Goal: Task Accomplishment & Management: Use online tool/utility

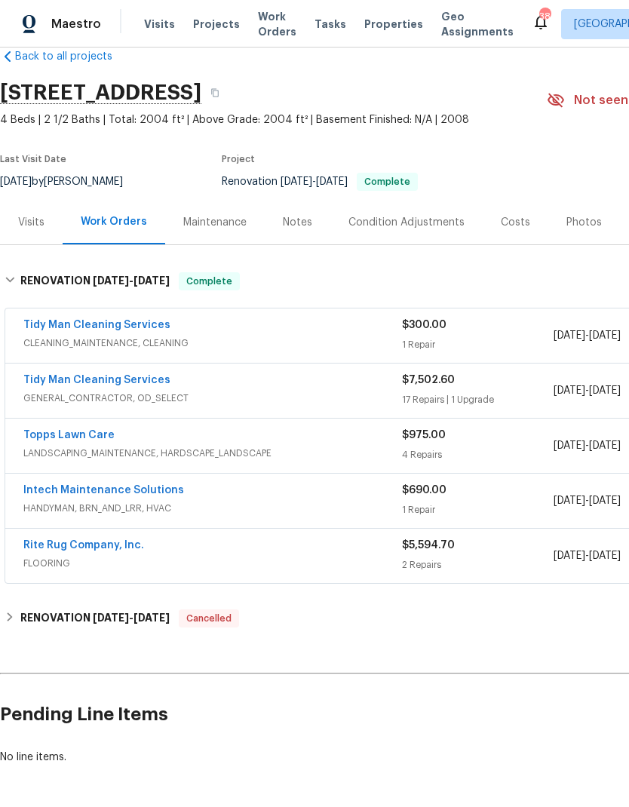
scroll to position [28, 0]
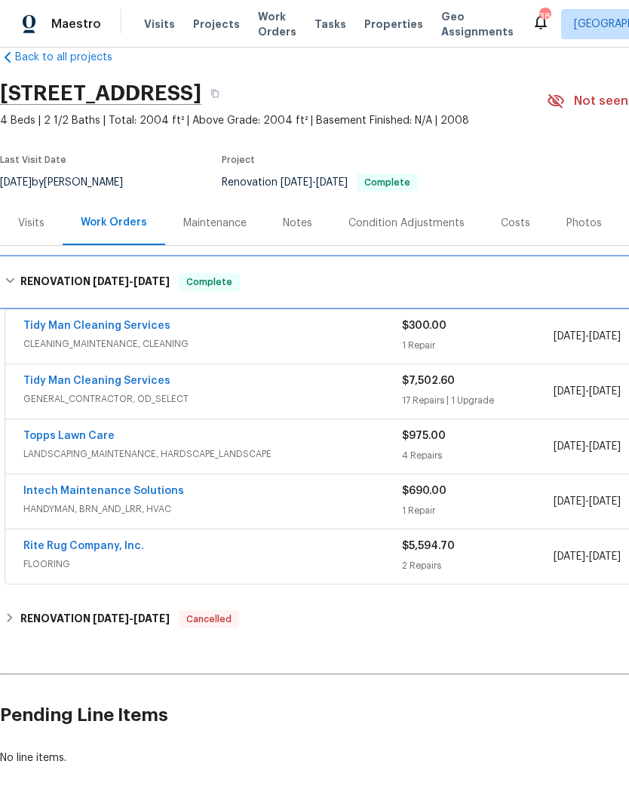
click at [475, 289] on div "RENOVATION 7/29/25 - 8/11/25 Complete" at bounding box center [427, 282] width 844 height 18
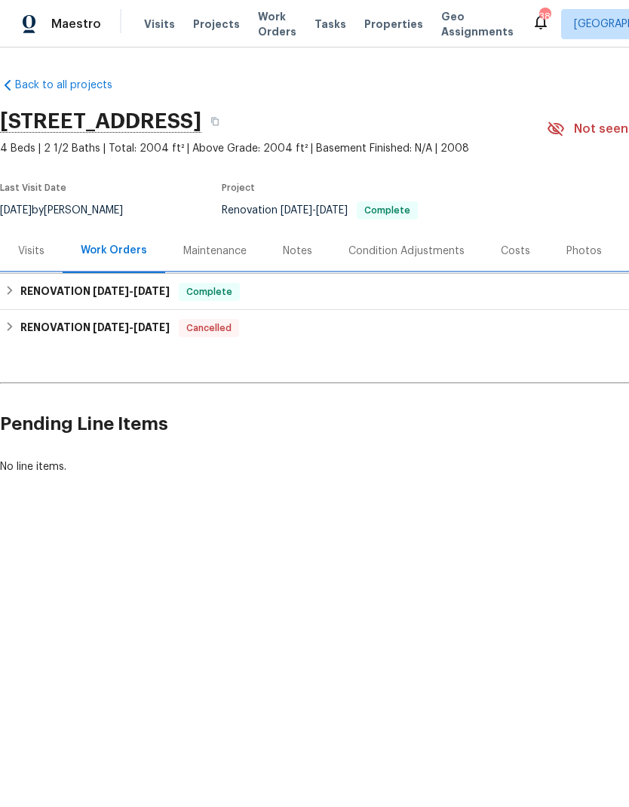
click at [403, 289] on div "RENOVATION 7/29/25 - 8/11/25 Complete" at bounding box center [427, 292] width 844 height 18
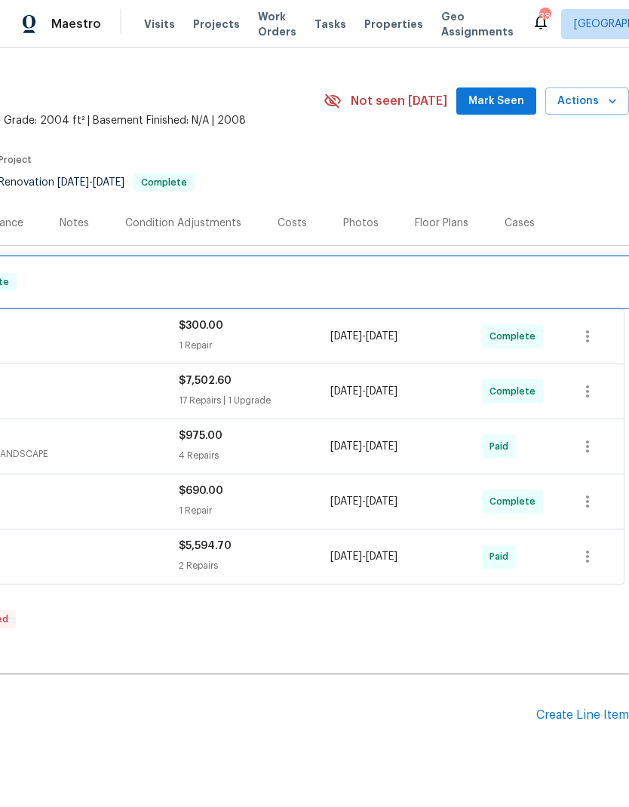
scroll to position [28, 223]
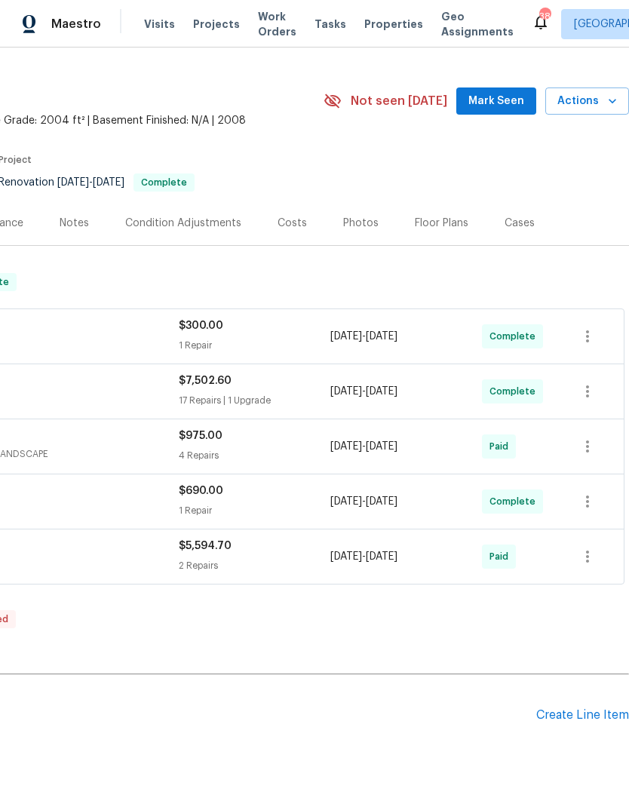
click at [582, 709] on div "Create Line Item" at bounding box center [583, 716] width 93 height 14
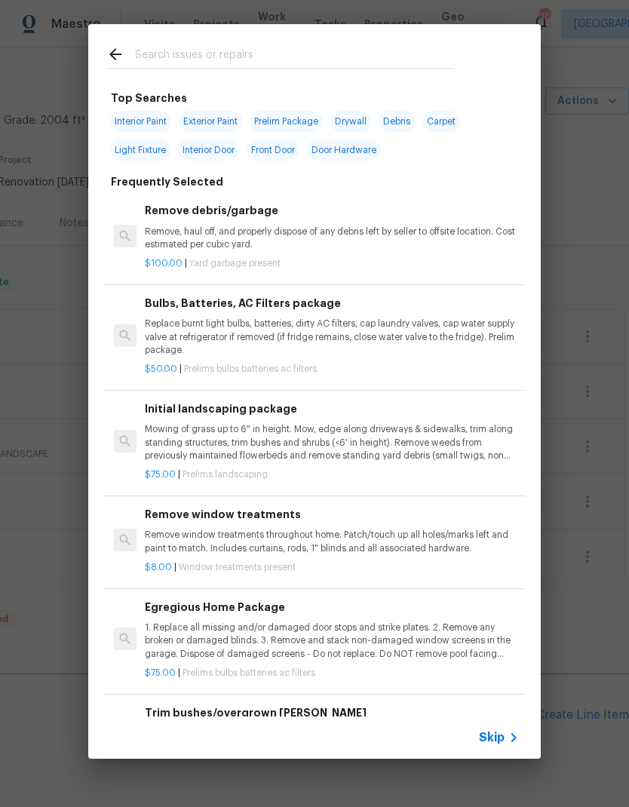
click at [502, 734] on span "Skip" at bounding box center [492, 737] width 26 height 15
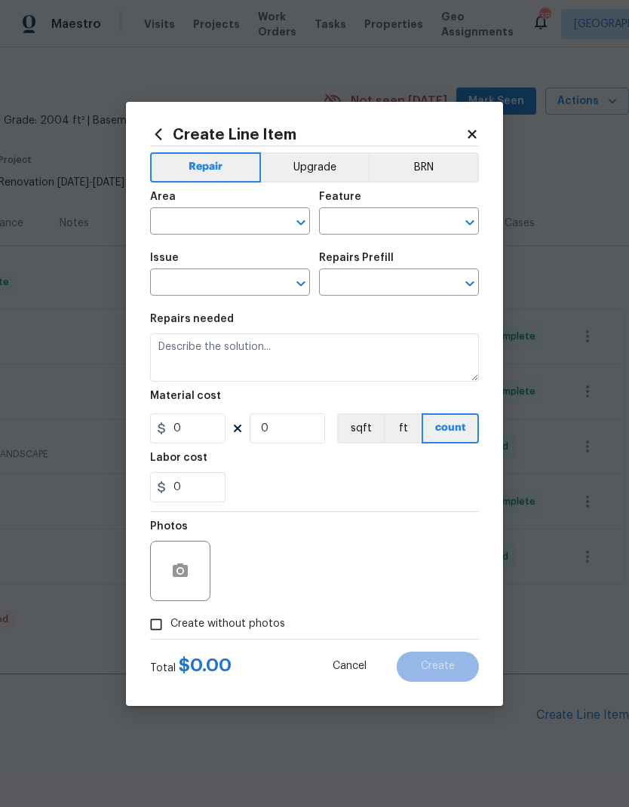
click at [475, 139] on icon at bounding box center [473, 135] width 14 height 14
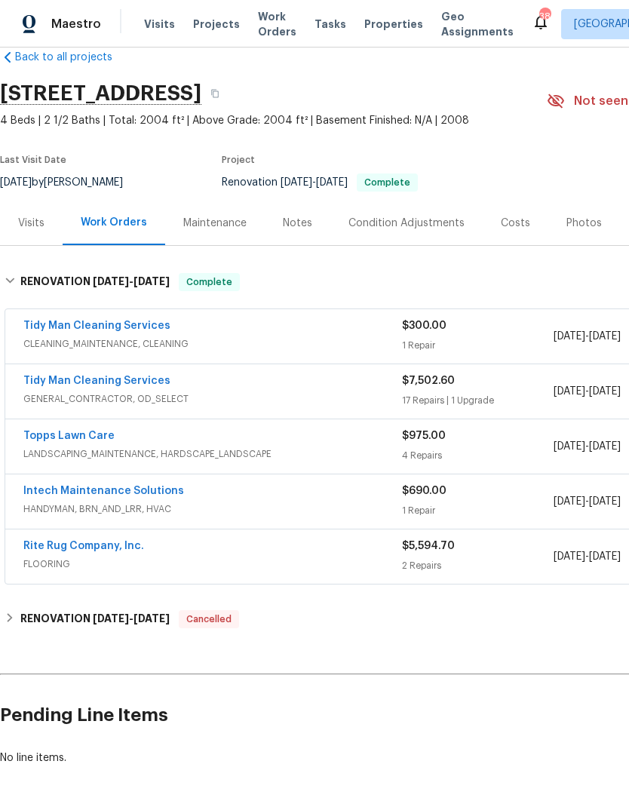
scroll to position [28, 0]
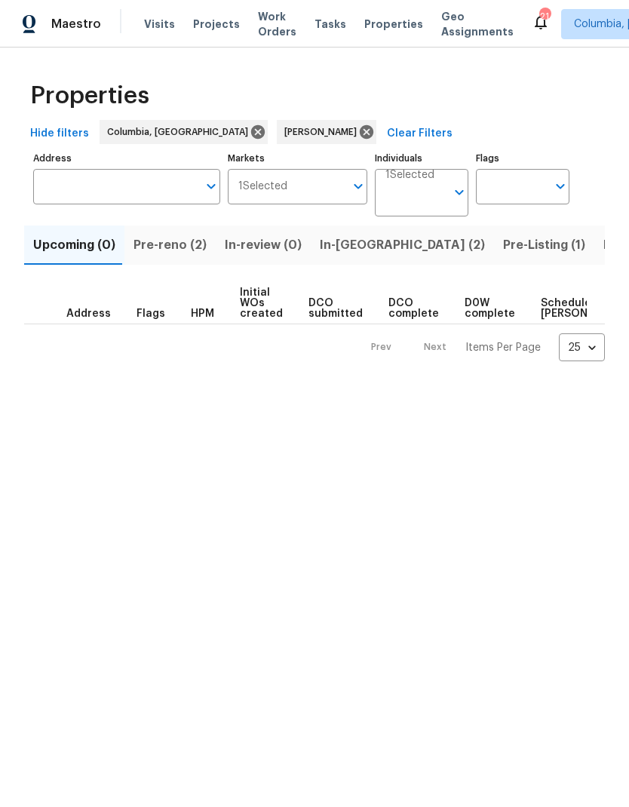
click at [195, 243] on span "Pre-reno (2)" at bounding box center [170, 245] width 73 height 21
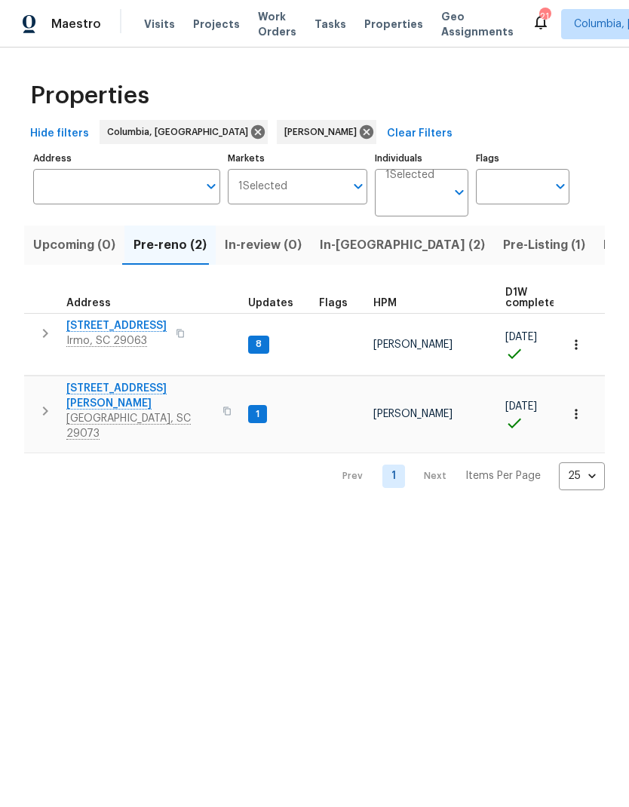
click at [369, 246] on span "In-[GEOGRAPHIC_DATA] (2)" at bounding box center [402, 245] width 165 height 21
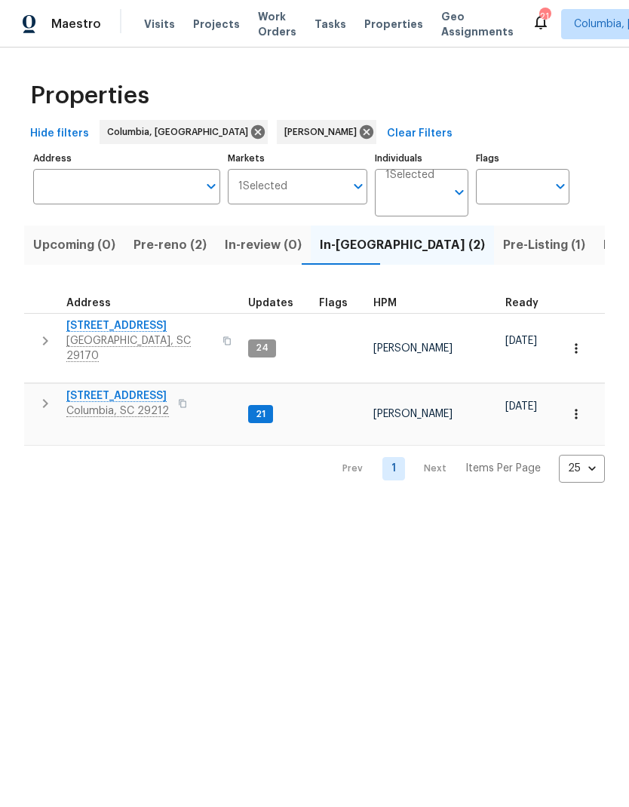
click at [215, 23] on span "Projects" at bounding box center [216, 24] width 47 height 15
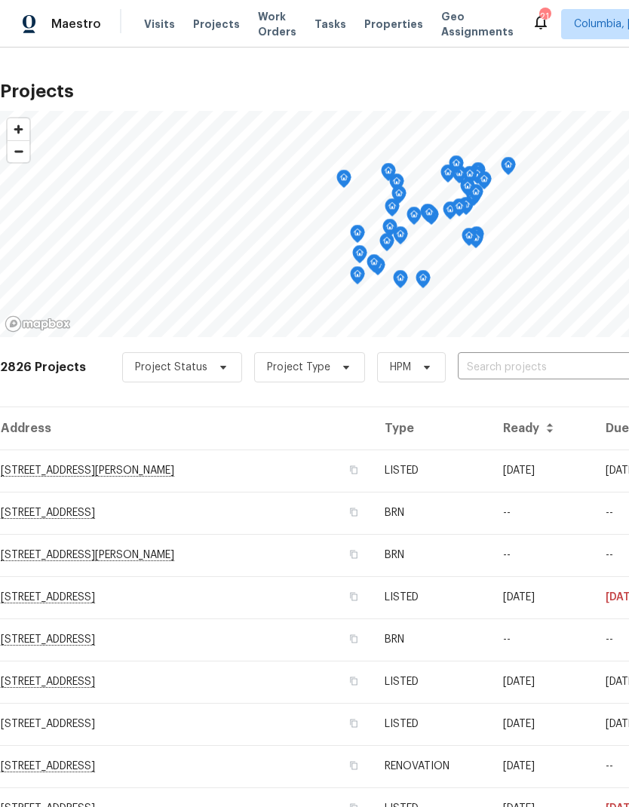
click at [567, 358] on input "text" at bounding box center [544, 367] width 173 height 23
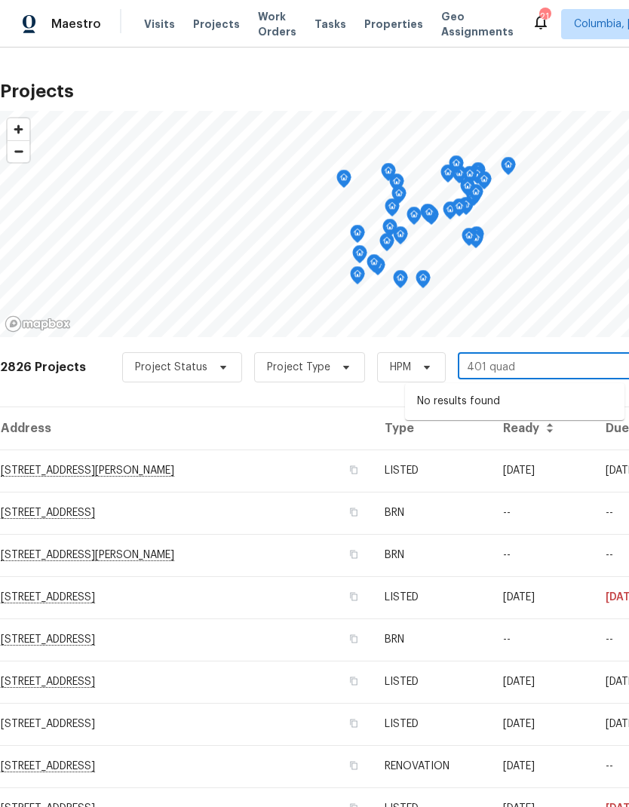
type input "401 qua"
click at [569, 398] on li "401 Quail Trace Dr, Columbia, SC 29212" at bounding box center [515, 401] width 220 height 25
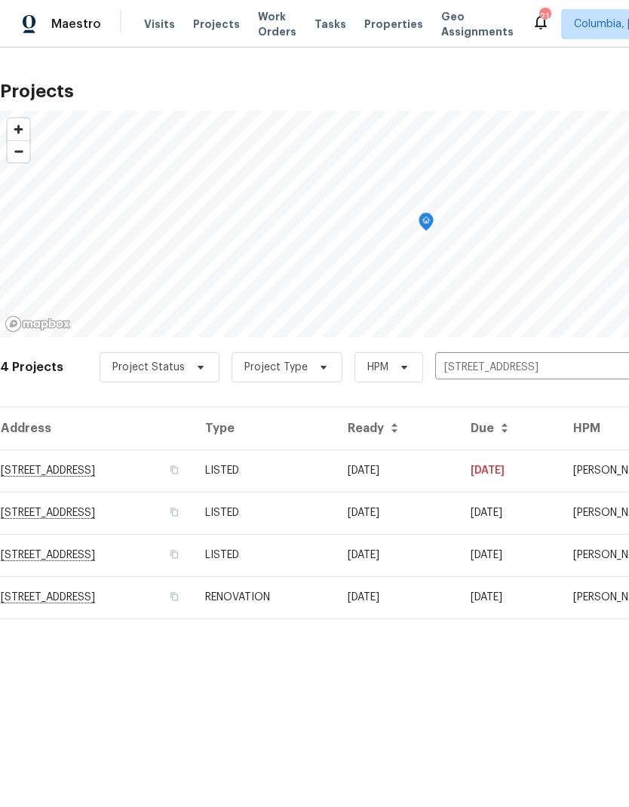
click at [51, 459] on td "401 Quail Trace Dr, Columbia, SC 29212" at bounding box center [96, 471] width 193 height 42
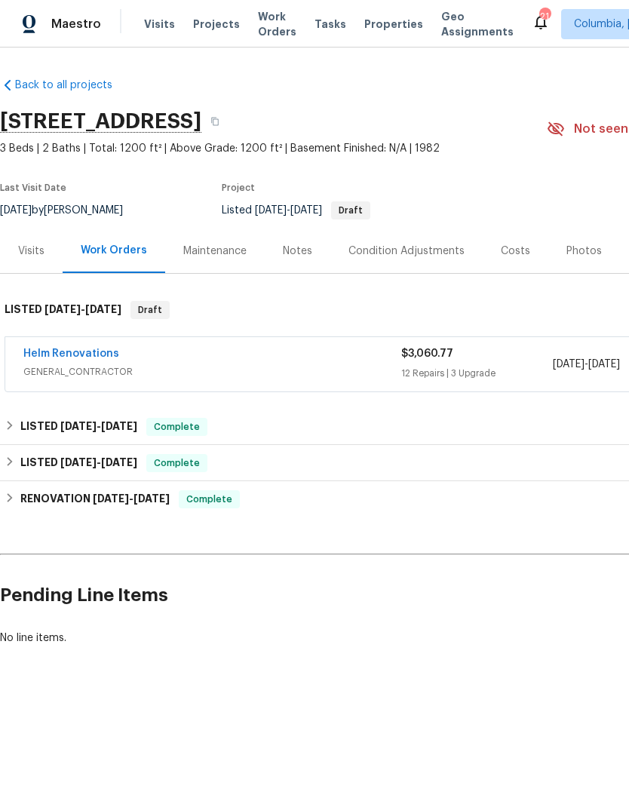
click at [310, 248] on div "Notes" at bounding box center [298, 251] width 66 height 45
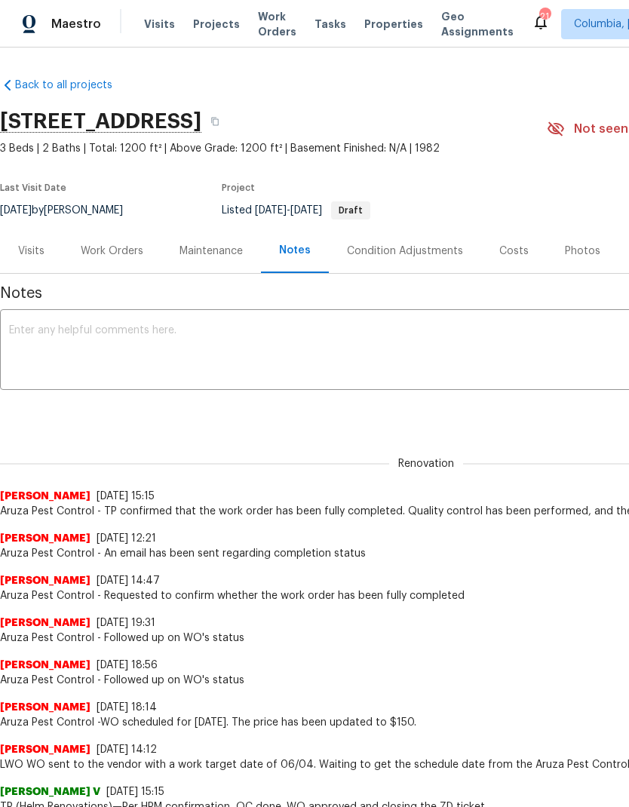
click at [100, 251] on div "Work Orders" at bounding box center [112, 251] width 63 height 15
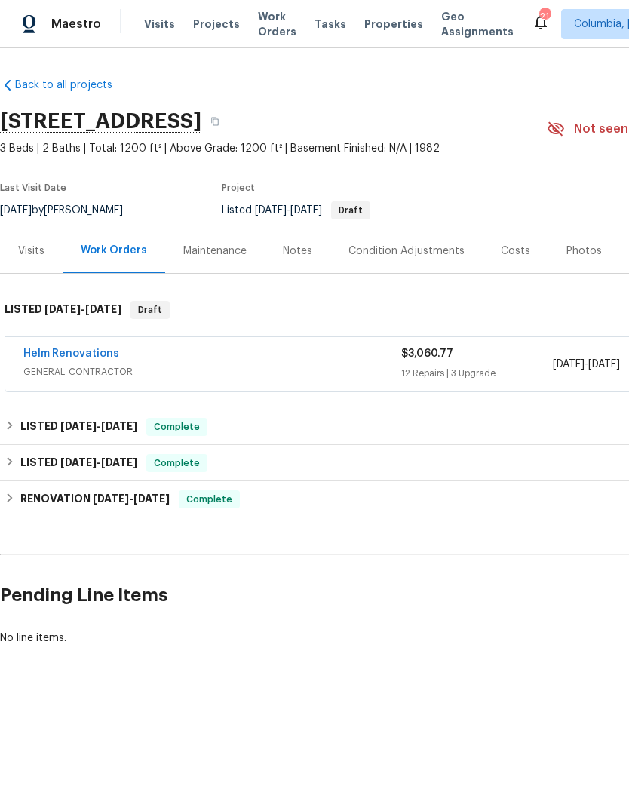
click at [222, 26] on span "Projects" at bounding box center [216, 24] width 47 height 15
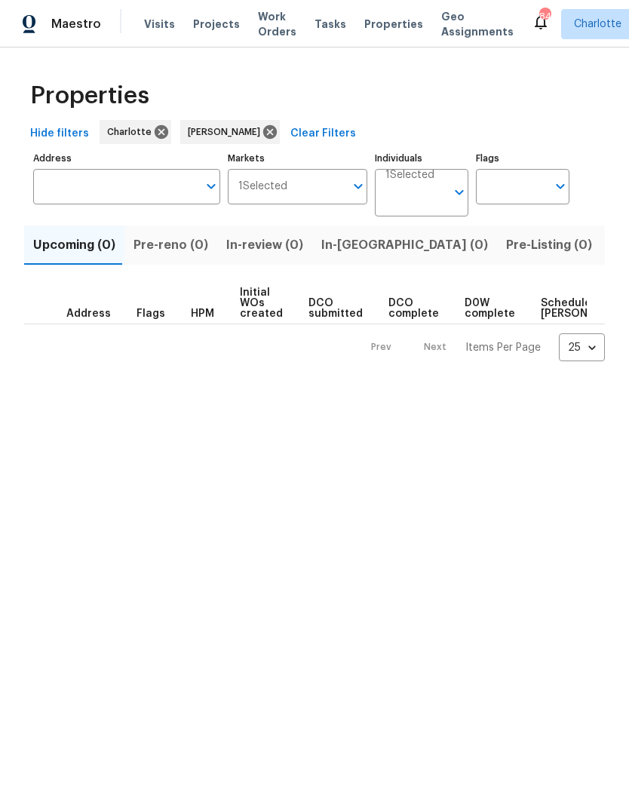
click at [223, 20] on span "Projects" at bounding box center [216, 24] width 47 height 15
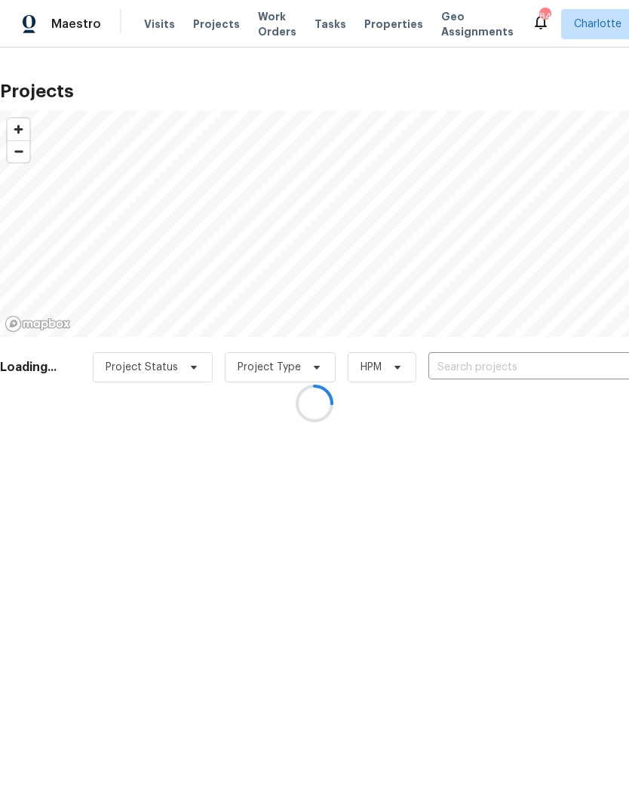
click at [540, 367] on div at bounding box center [314, 403] width 629 height 807
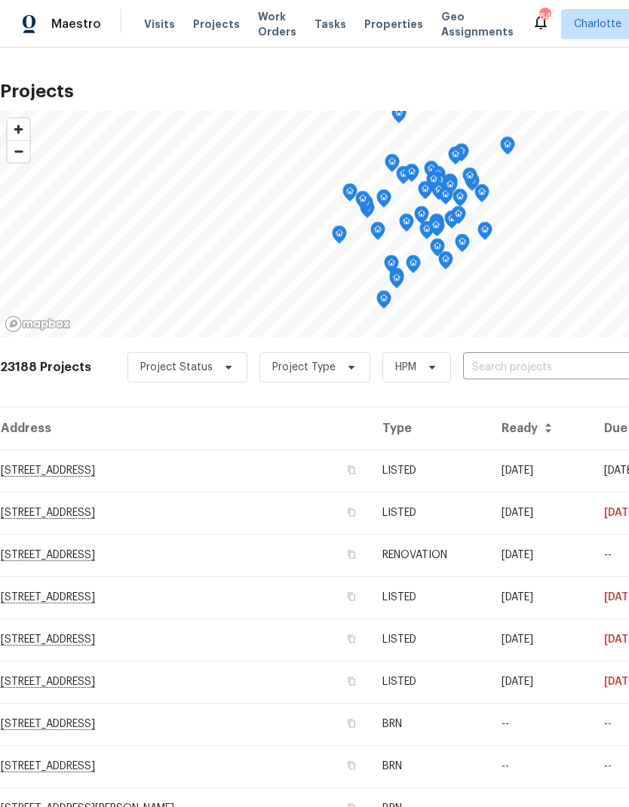
click at [574, 368] on input "text" at bounding box center [549, 367] width 173 height 23
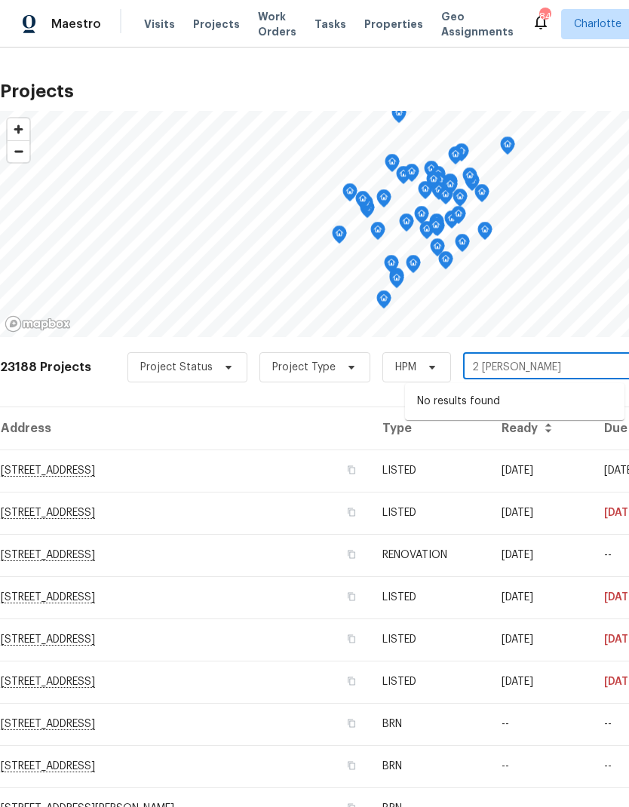
type input "2 alel"
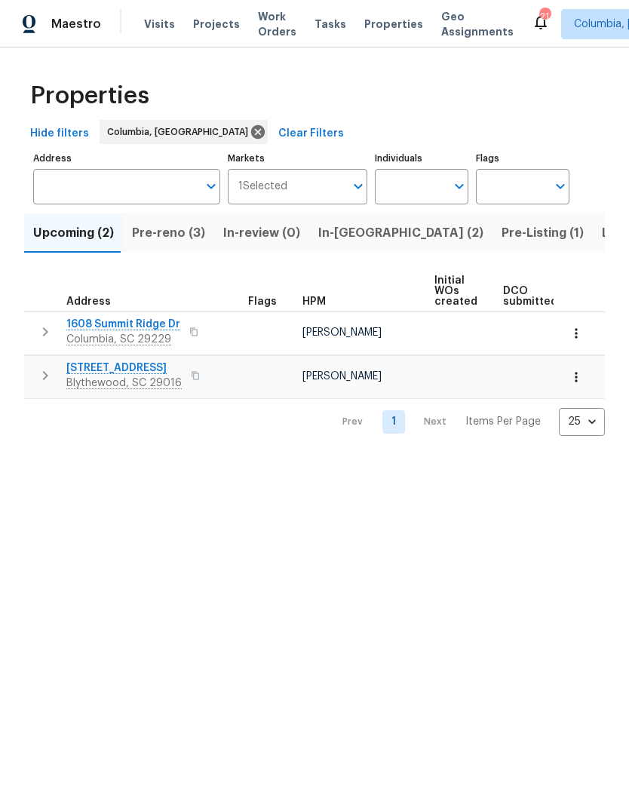
click at [368, 235] on span "In-reno (2)" at bounding box center [400, 233] width 165 height 21
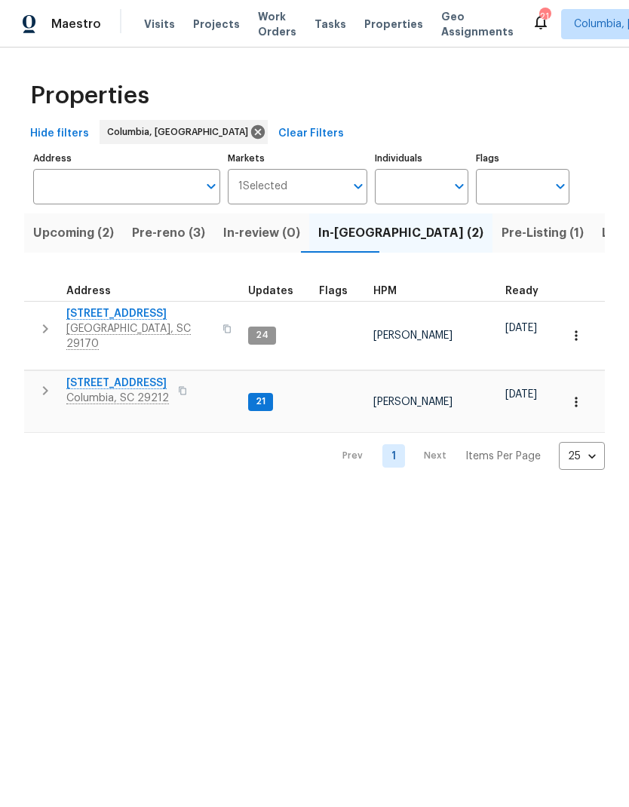
click at [146, 316] on span "179 Cherry Grove Dr" at bounding box center [139, 313] width 147 height 15
click at [190, 232] on span "Pre-reno (3)" at bounding box center [168, 233] width 73 height 21
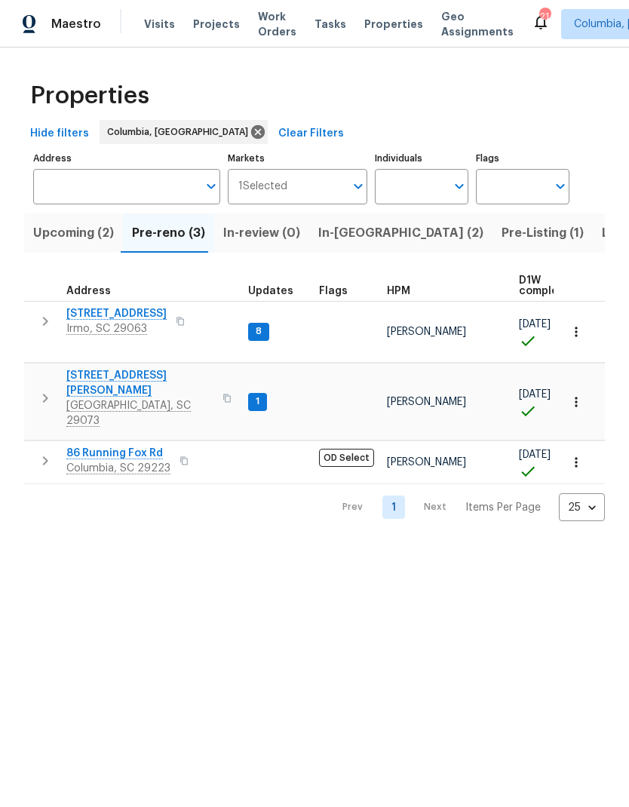
click at [110, 317] on span "105 Kenton Ct" at bounding box center [116, 313] width 100 height 15
click at [87, 370] on span "112 Wesley Ct" at bounding box center [139, 383] width 147 height 30
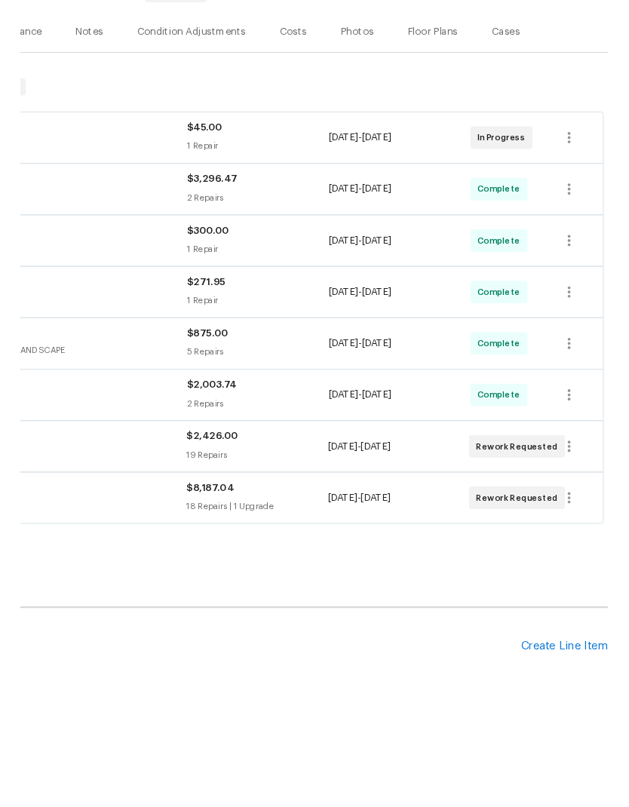
scroll to position [160, 223]
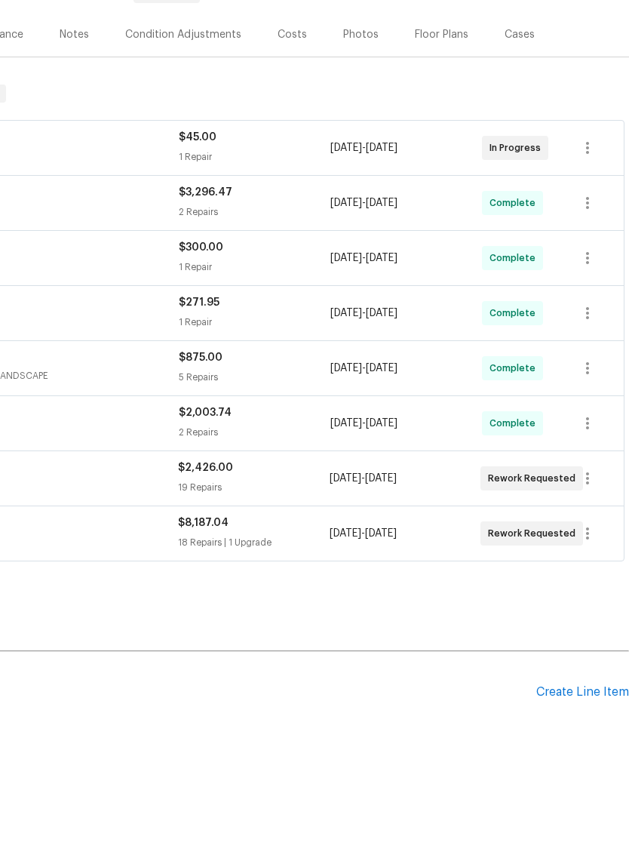
click at [596, 742] on div "Create Line Item" at bounding box center [583, 749] width 93 height 14
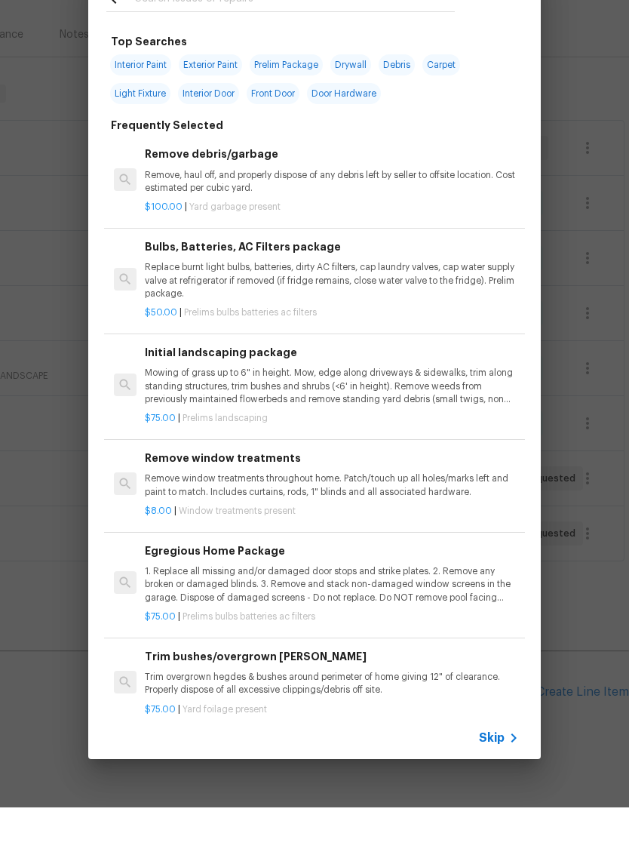
click at [229, 111] on span "Exterior Paint" at bounding box center [210, 121] width 63 height 21
type input "Exterior Paint"
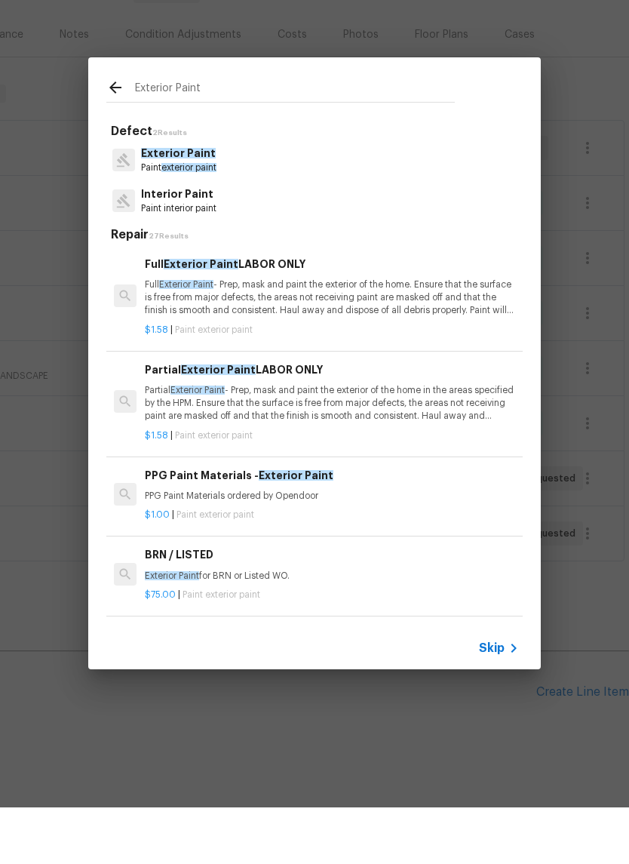
click at [246, 196] on div "Exterior Paint Paint exterior paint" at bounding box center [314, 216] width 417 height 41
click at [174, 220] on span "exterior paint" at bounding box center [188, 224] width 55 height 9
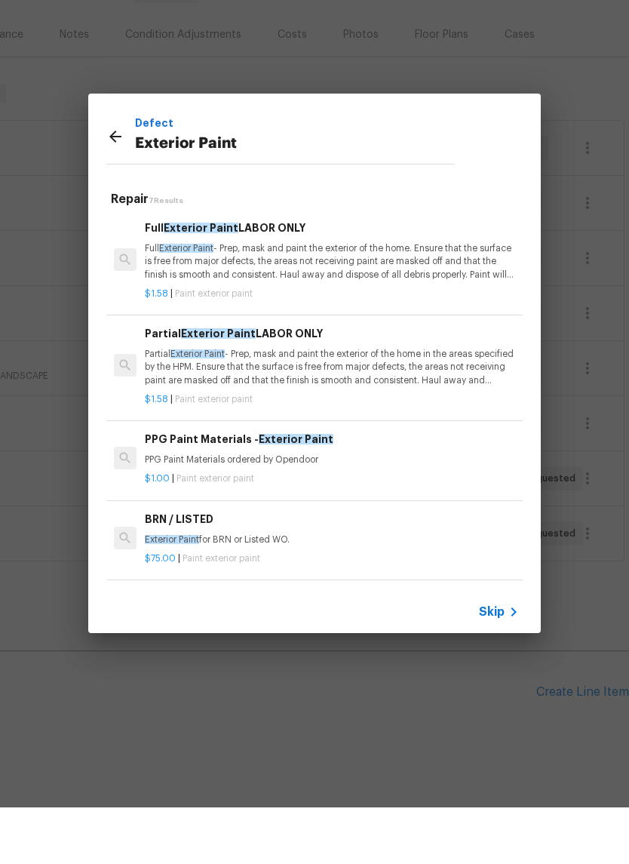
click at [329, 487] on h6 "PPG Paint Materials - Exterior Paint" at bounding box center [332, 495] width 374 height 17
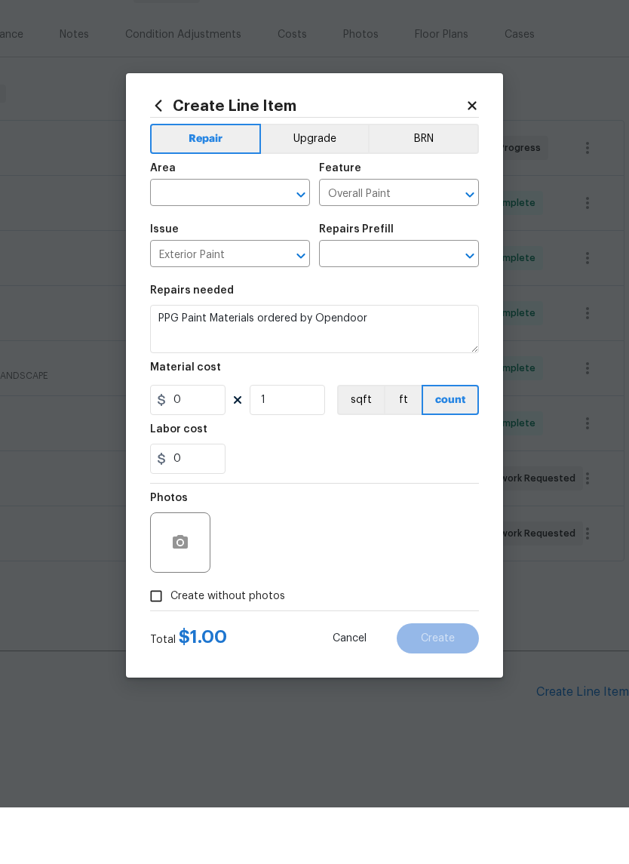
type input "PPG Paint Materials - Exterior Paint $1.00"
type input "1"
click at [224, 239] on input "text" at bounding box center [209, 250] width 118 height 23
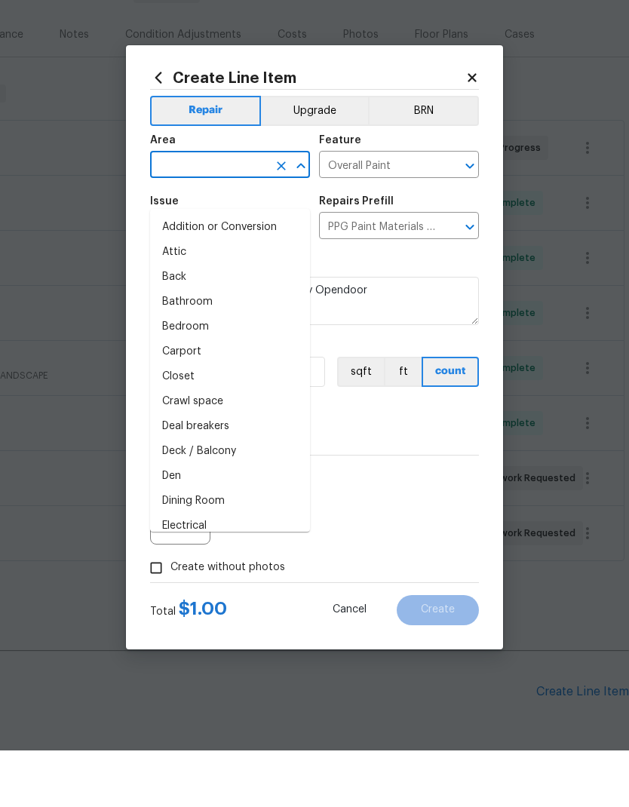
click at [177, 297] on li "Attic" at bounding box center [230, 309] width 160 height 25
type input "Attic"
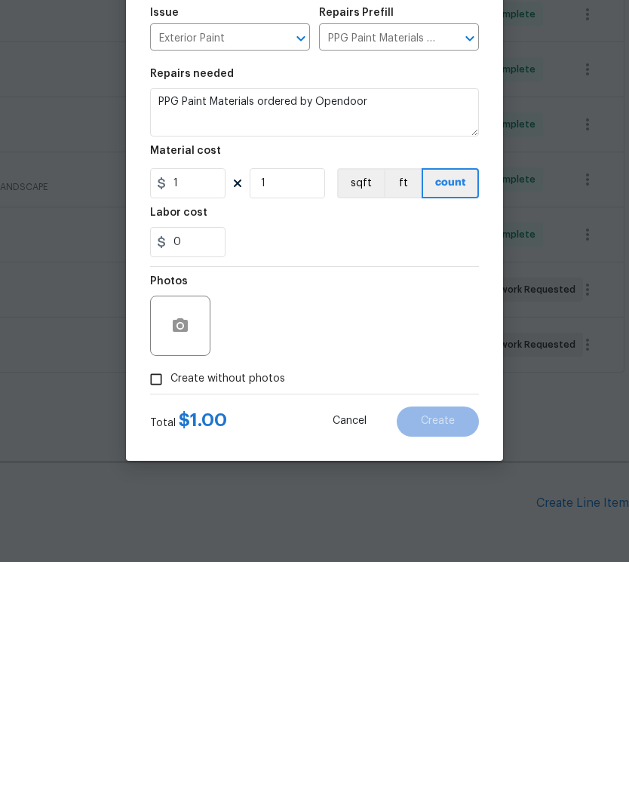
click at [158, 610] on input "Create without photos" at bounding box center [156, 624] width 29 height 29
checkbox input "true"
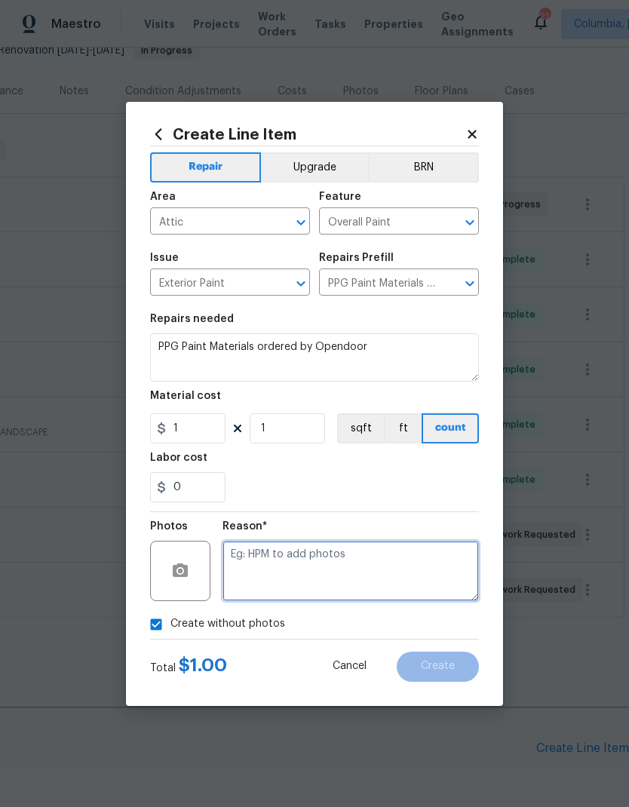
click at [414, 578] on textarea at bounding box center [351, 571] width 257 height 60
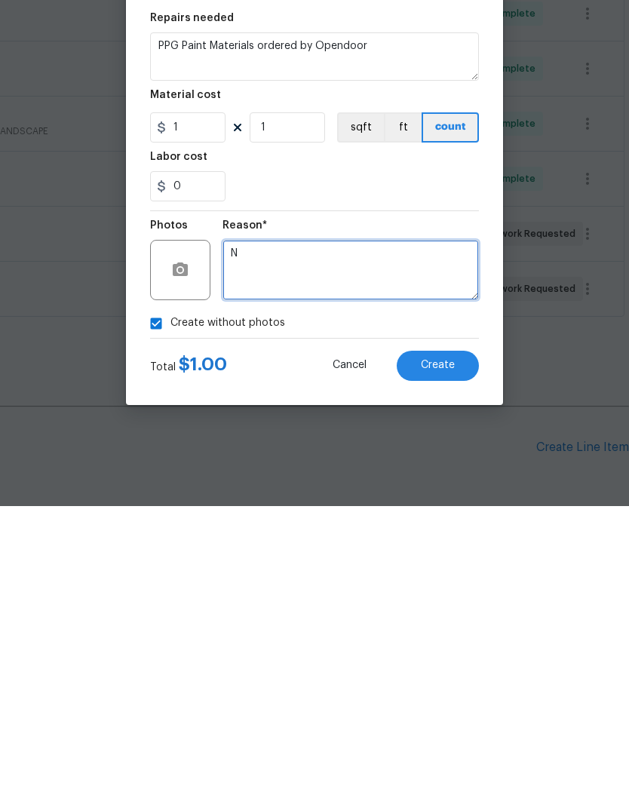
click at [428, 541] on textarea "N" at bounding box center [351, 571] width 257 height 60
type textarea "N"
click at [451, 661] on span "Create" at bounding box center [438, 666] width 34 height 11
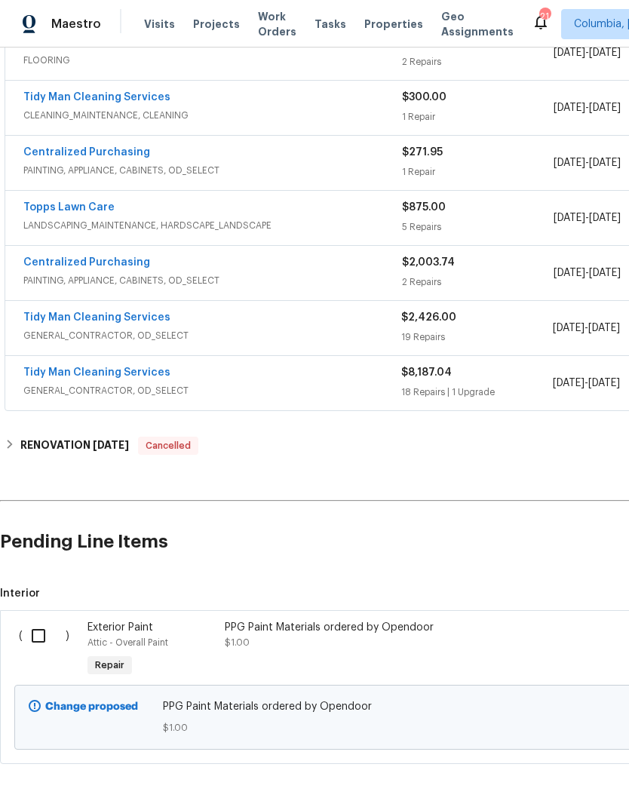
scroll to position [366, 0]
click at [42, 621] on input "checkbox" at bounding box center [44, 637] width 43 height 32
checkbox input "true"
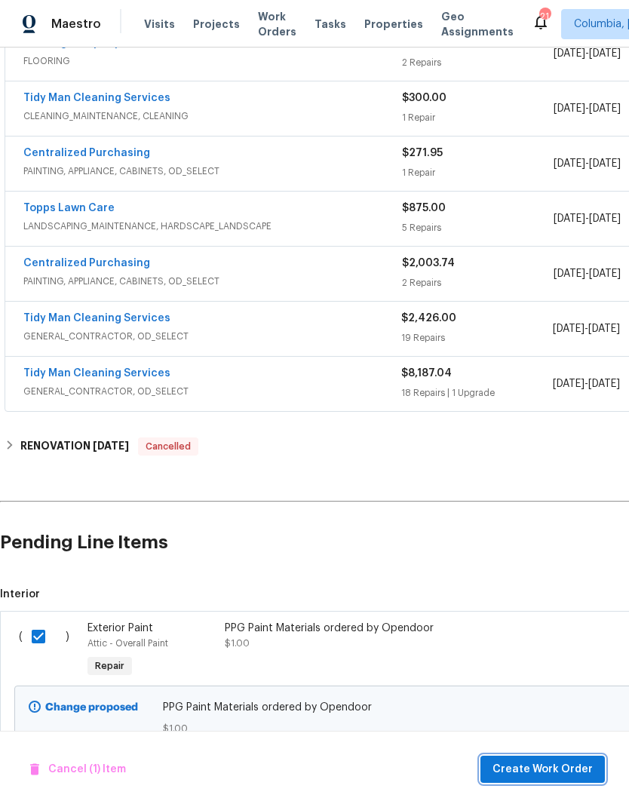
click at [574, 765] on span "Create Work Order" at bounding box center [543, 770] width 100 height 19
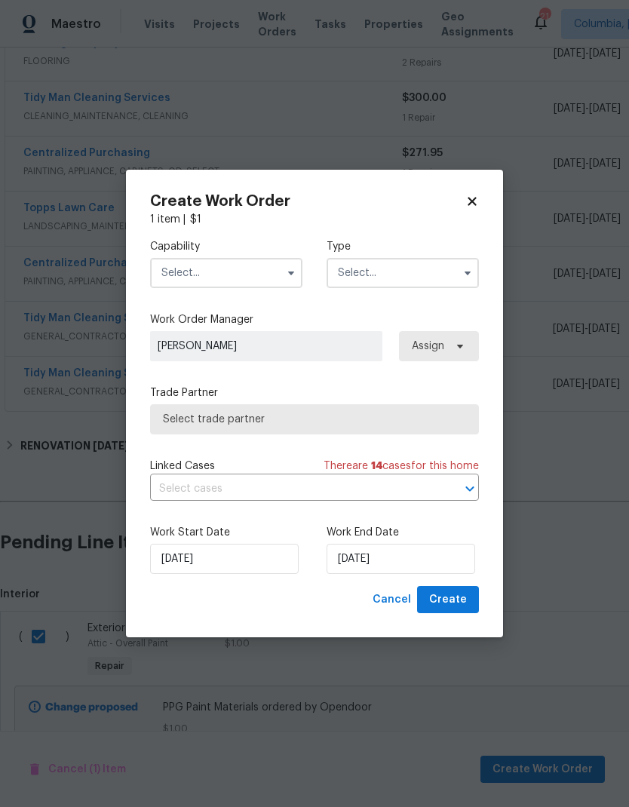
click at [268, 269] on input "text" at bounding box center [226, 273] width 152 height 30
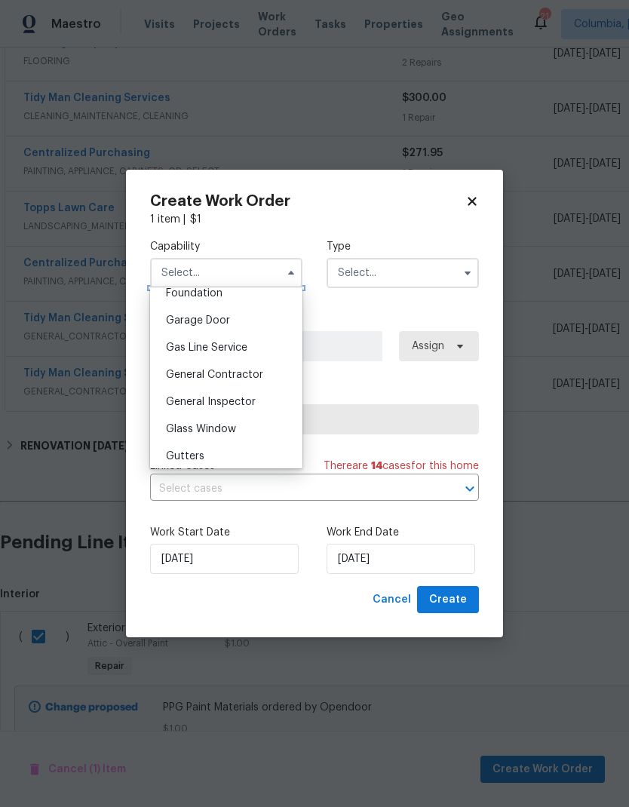
scroll to position [644, 0]
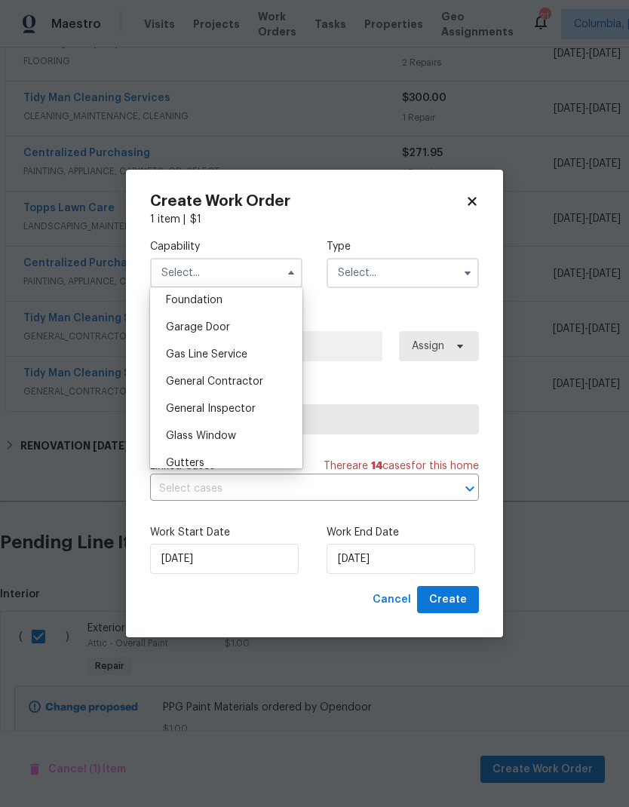
click at [257, 380] on span "General Contractor" at bounding box center [214, 382] width 97 height 11
type input "General Contractor"
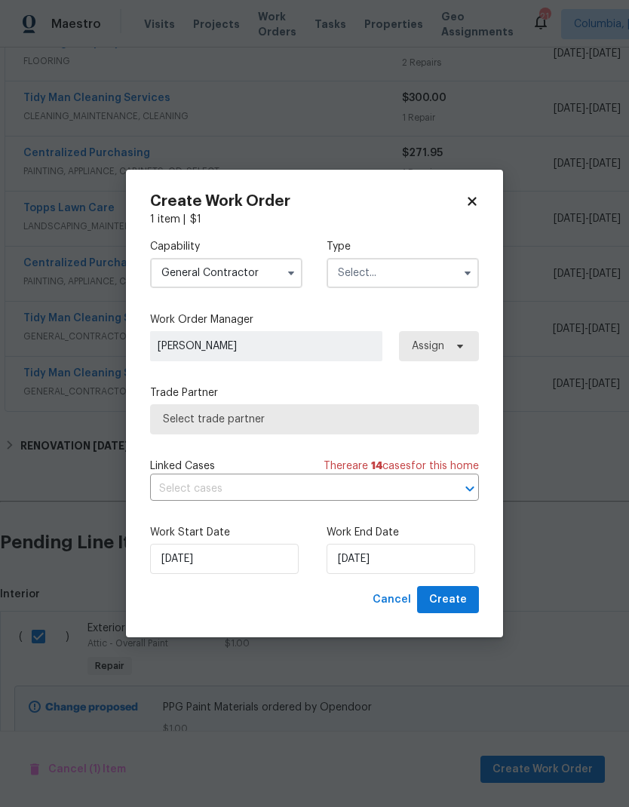
click at [436, 269] on input "text" at bounding box center [403, 273] width 152 height 30
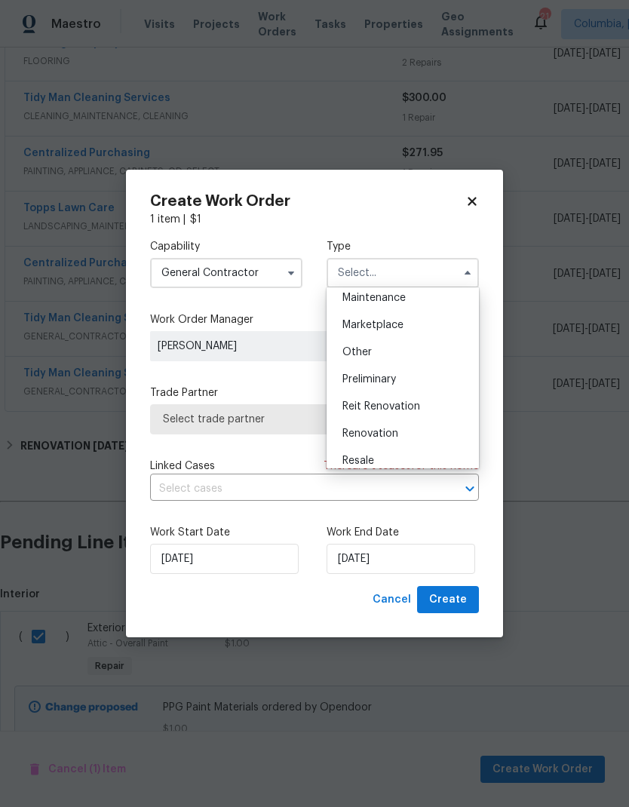
scroll to position [292, 0]
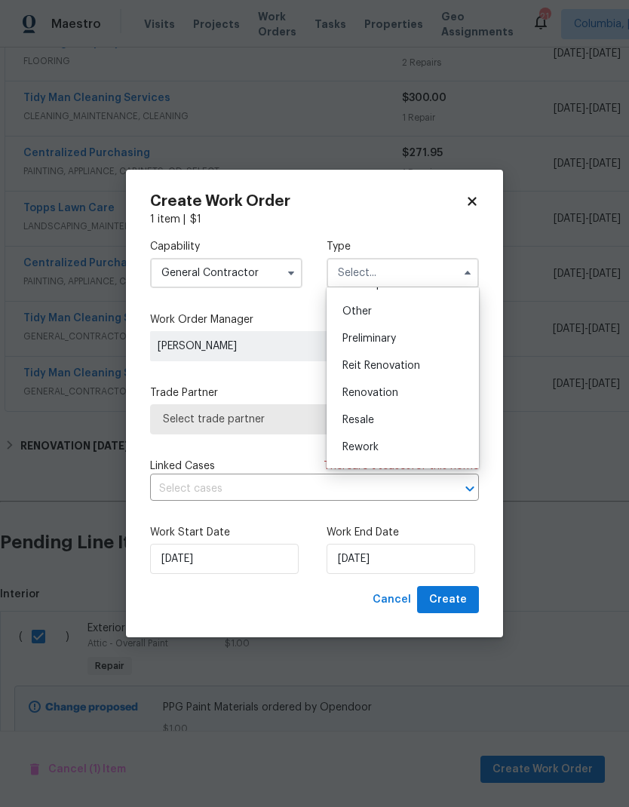
click at [411, 390] on div "Renovation" at bounding box center [403, 393] width 145 height 27
type input "Renovation"
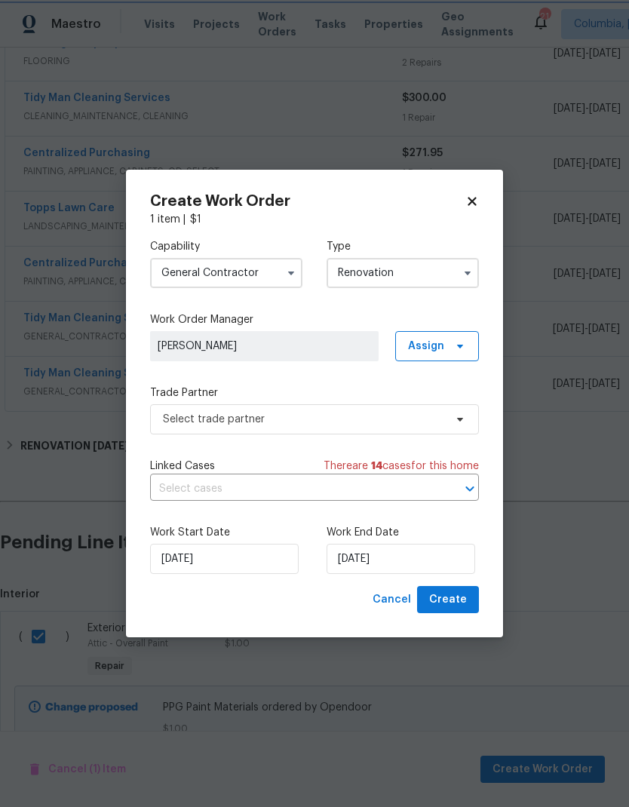
scroll to position [0, 0]
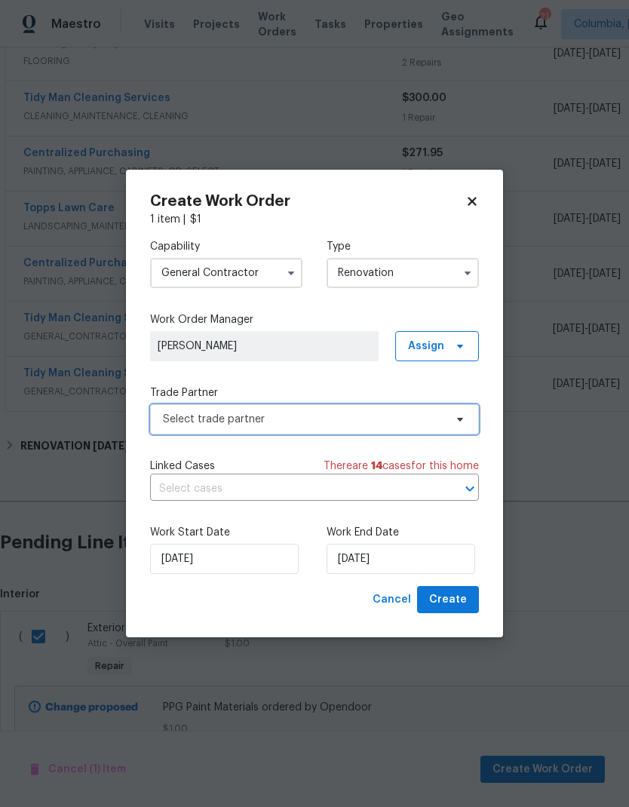
click at [457, 418] on icon at bounding box center [460, 420] width 12 height 12
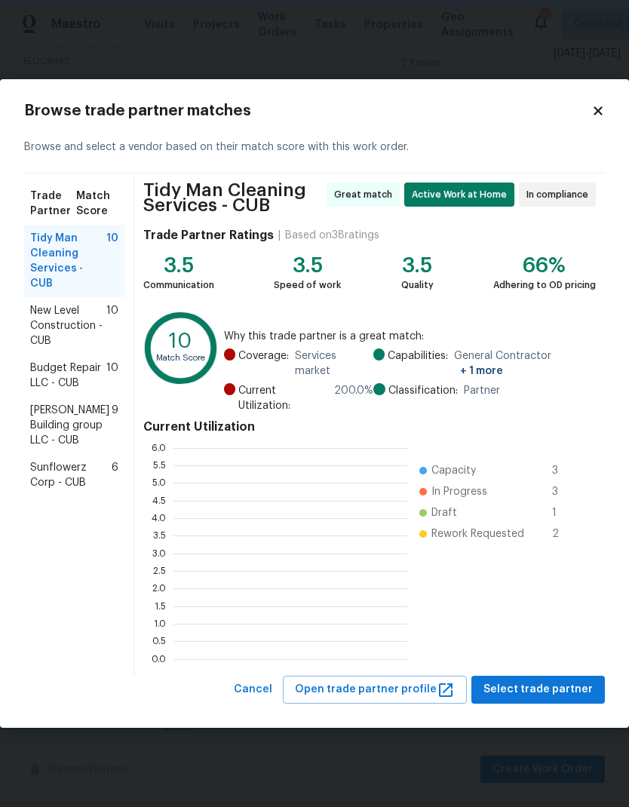
scroll to position [211, 234]
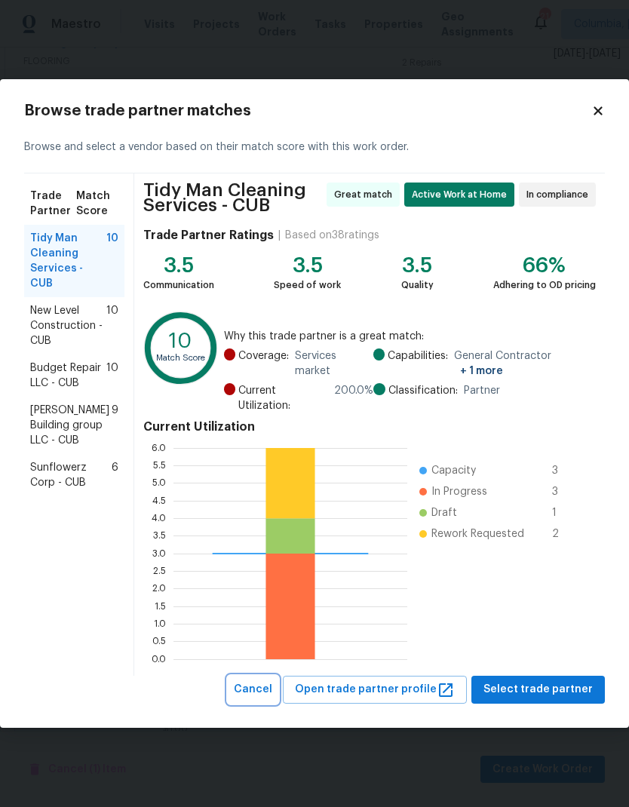
click at [272, 689] on span "Cancel" at bounding box center [253, 690] width 38 height 19
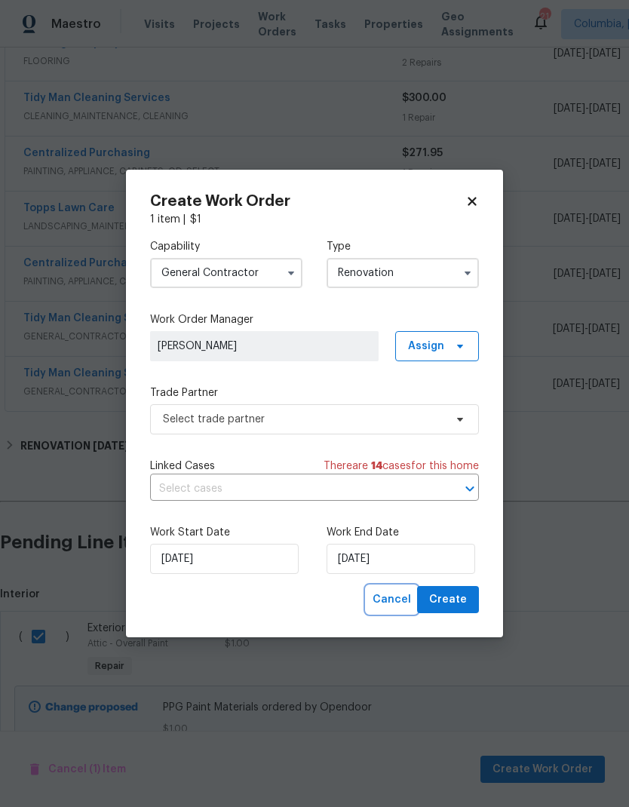
click at [394, 606] on span "Cancel" at bounding box center [392, 600] width 38 height 19
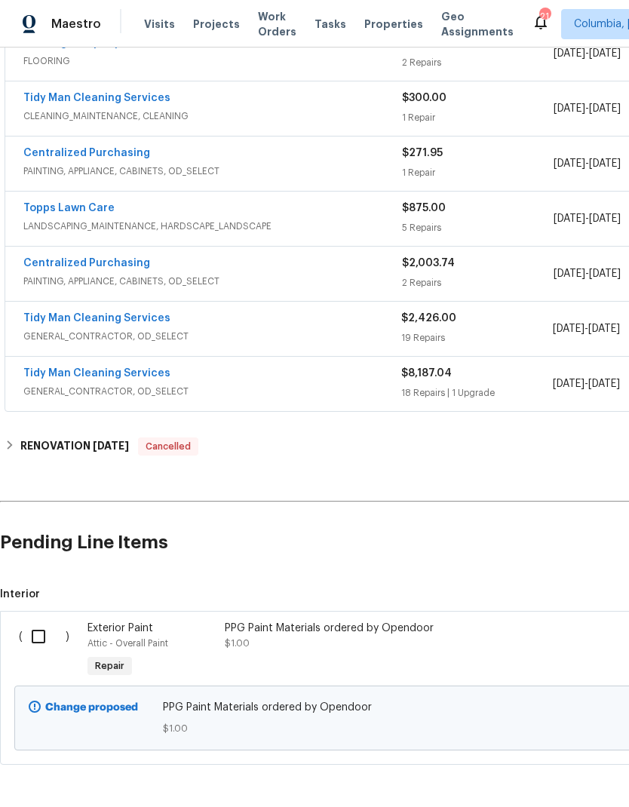
click at [39, 621] on input "checkbox" at bounding box center [44, 637] width 43 height 32
checkbox input "true"
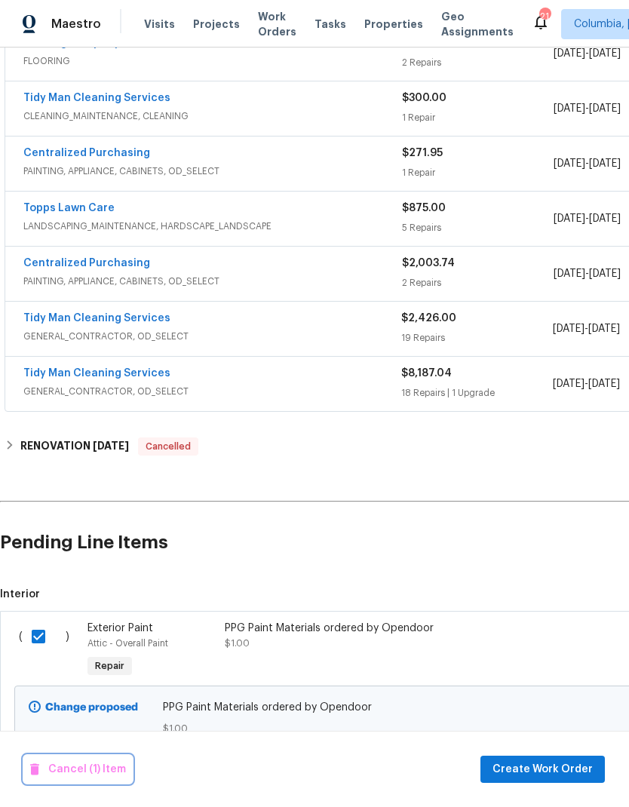
click at [97, 770] on span "Cancel (1) Item" at bounding box center [78, 770] width 96 height 19
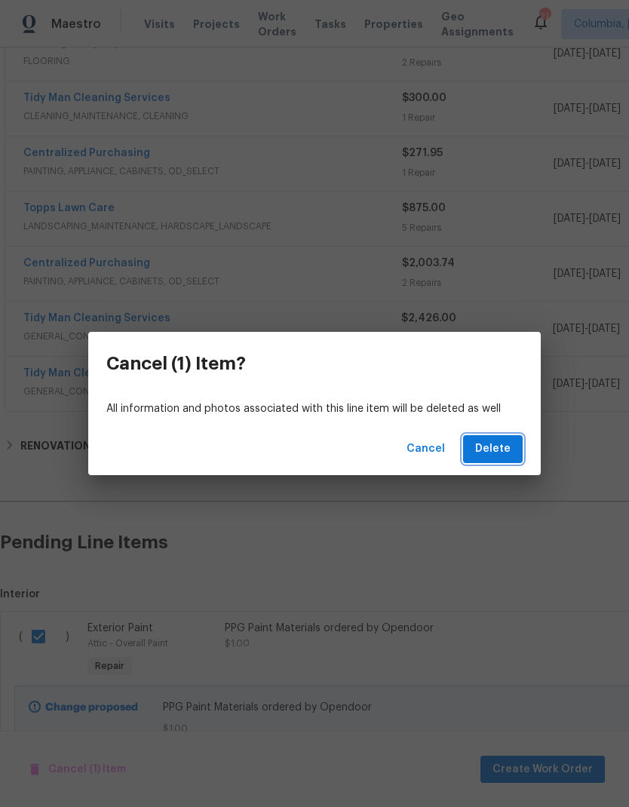
click at [489, 454] on span "Delete" at bounding box center [492, 449] width 35 height 19
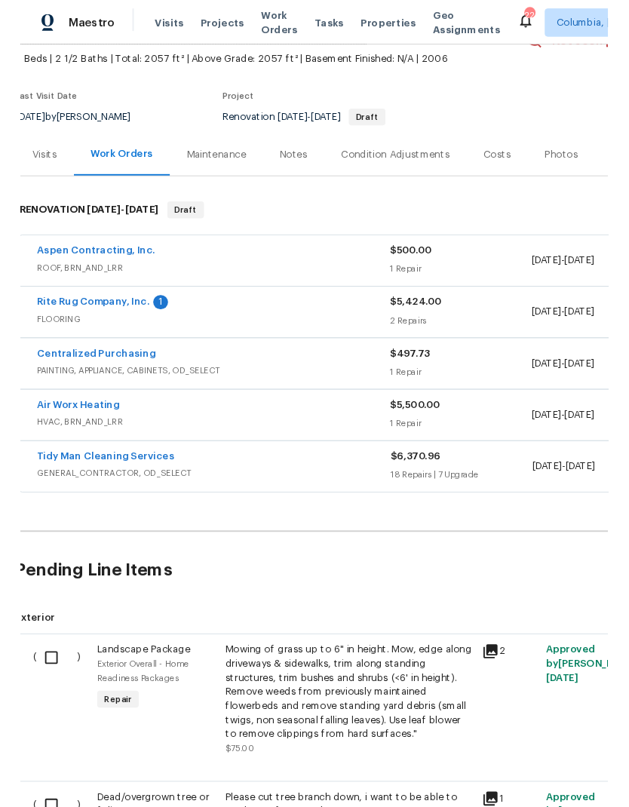
scroll to position [85, 5]
